Goal: Communication & Community: Connect with others

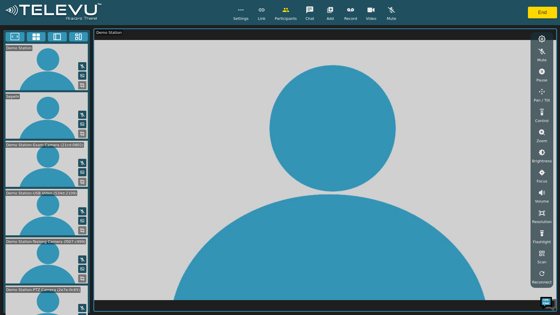
click at [399, 104] on video at bounding box center [325, 170] width 462 height 282
click at [146, 205] on video at bounding box center [325, 170] width 462 height 282
click at [545, 11] on button "End" at bounding box center [542, 13] width 29 height 12
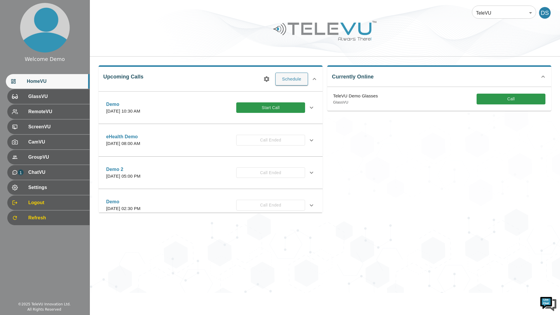
click at [23, 186] on div at bounding box center [20, 188] width 16 height 6
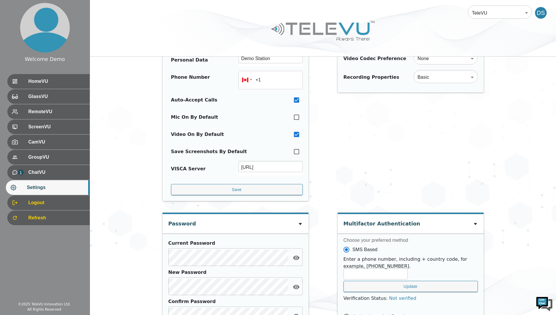
scroll to position [202, 0]
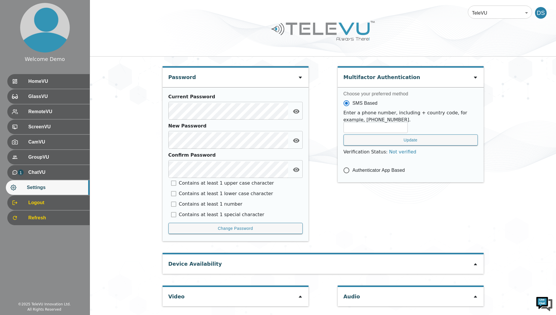
click at [300, 294] on div at bounding box center [300, 296] width 5 height 7
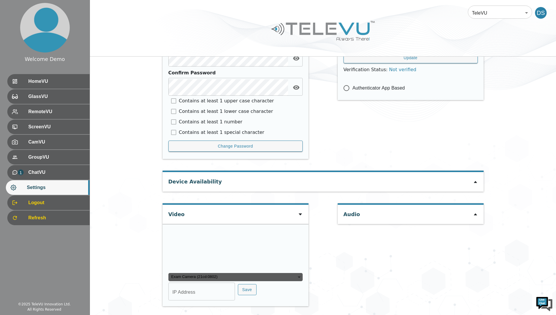
scroll to position [341, 0]
click at [190, 279] on div "Exam Camera (21cd:0802)" at bounding box center [235, 277] width 134 height 8
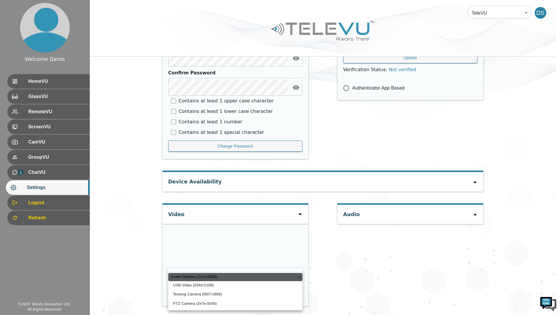
click at [187, 303] on li "PTZ Camera (2e7e:0c65)" at bounding box center [235, 303] width 134 height 9
type input "a3ed2c3ca13109c74151e434ac4db32160663e35342c8ecbd9d7a01e1c29b8dc"
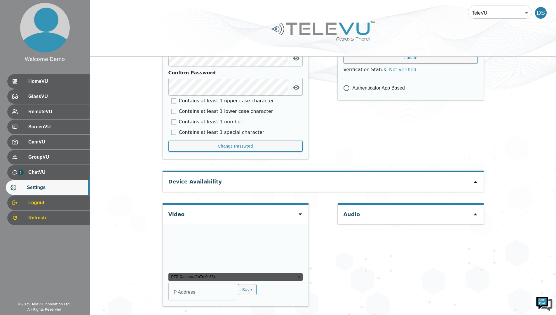
type input "COM6"
